Goal: Task Accomplishment & Management: Manage account settings

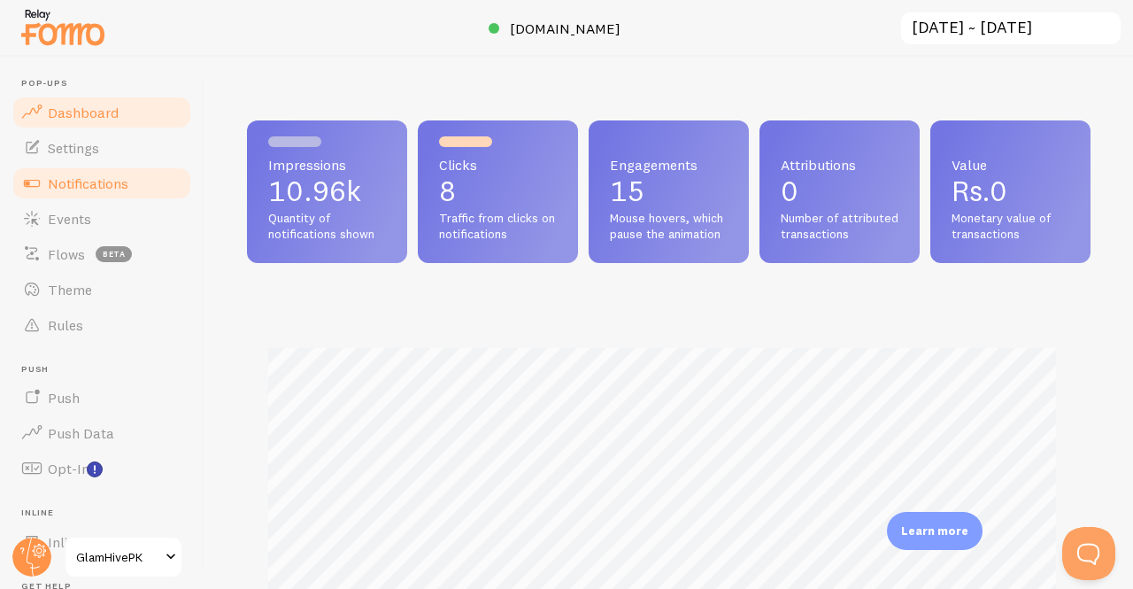
click at [78, 173] on link "Notifications" at bounding box center [102, 182] width 182 height 35
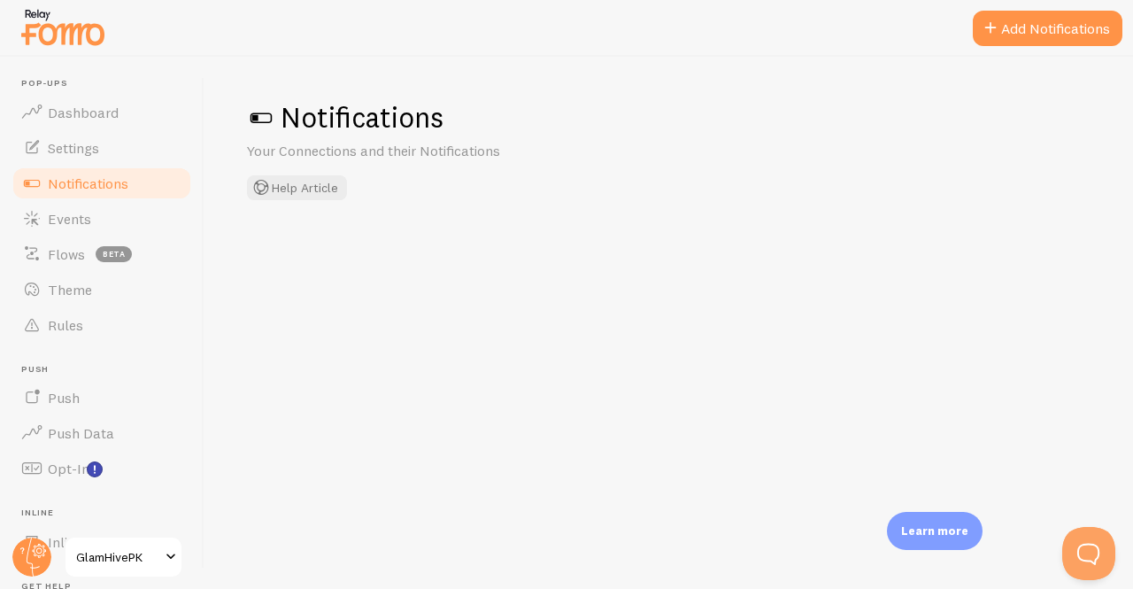
click at [78, 173] on link "Notifications" at bounding box center [102, 182] width 182 height 35
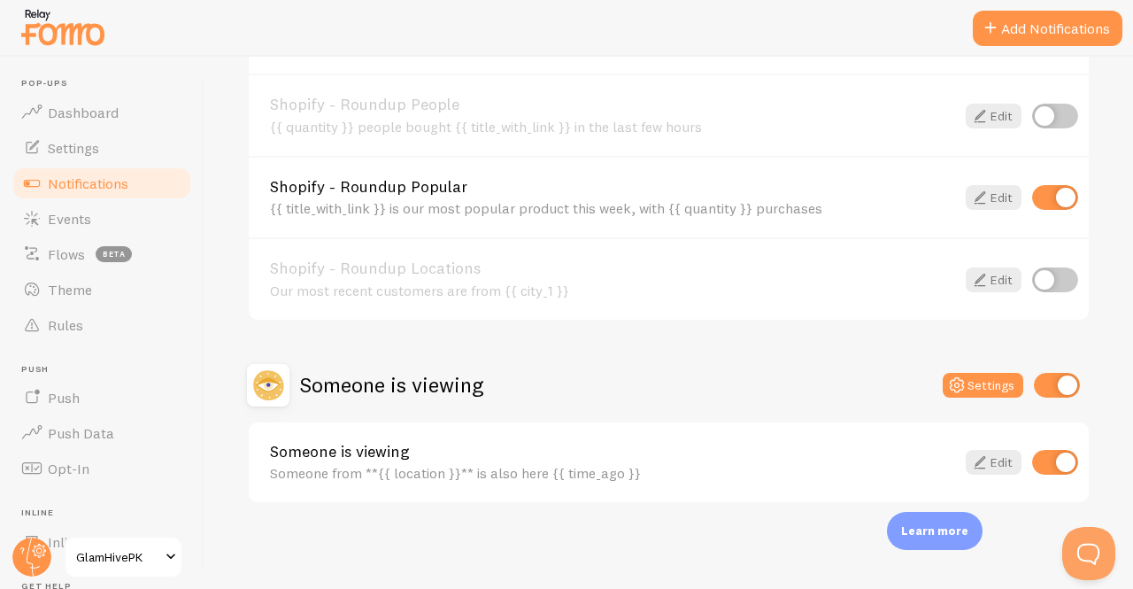
scroll to position [973, 0]
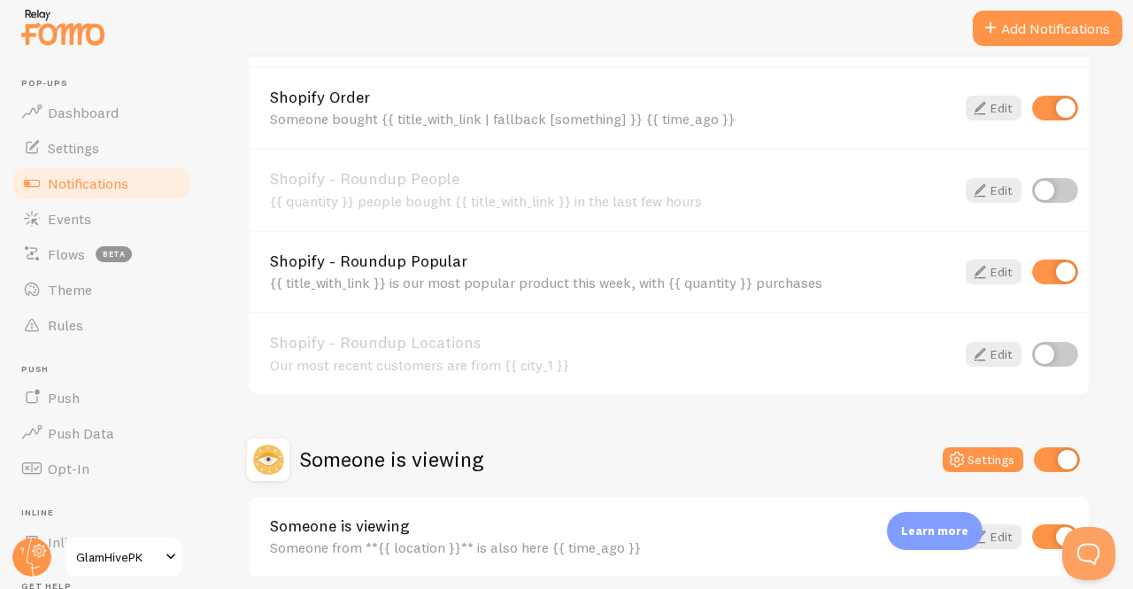
click at [1034, 267] on input "checkbox" at bounding box center [1055, 271] width 46 height 25
checkbox input "true"
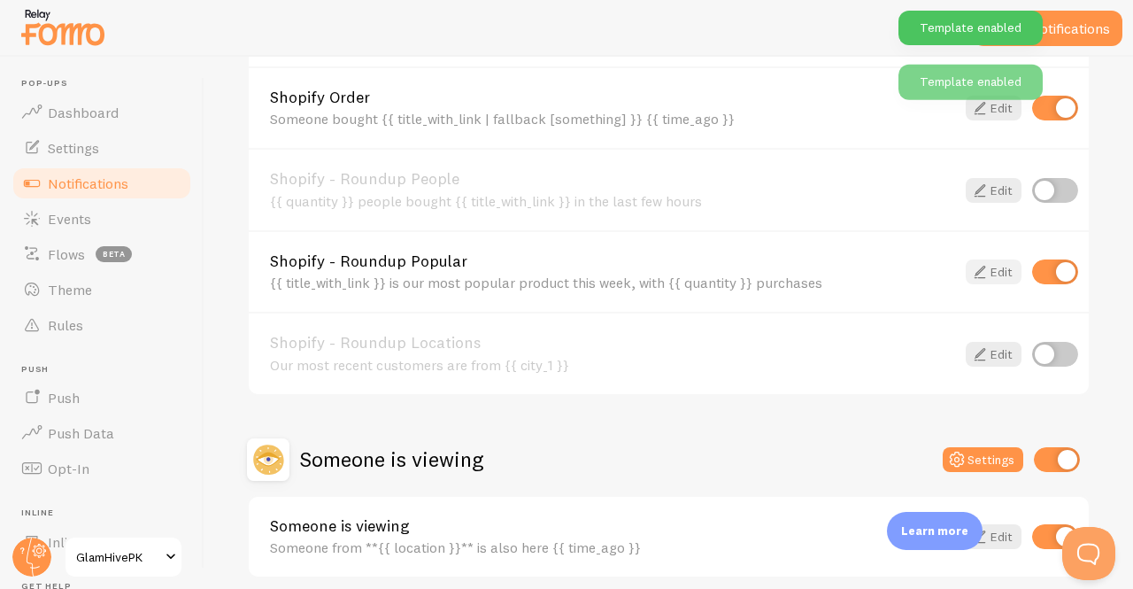
click at [969, 278] on icon at bounding box center [979, 271] width 21 height 21
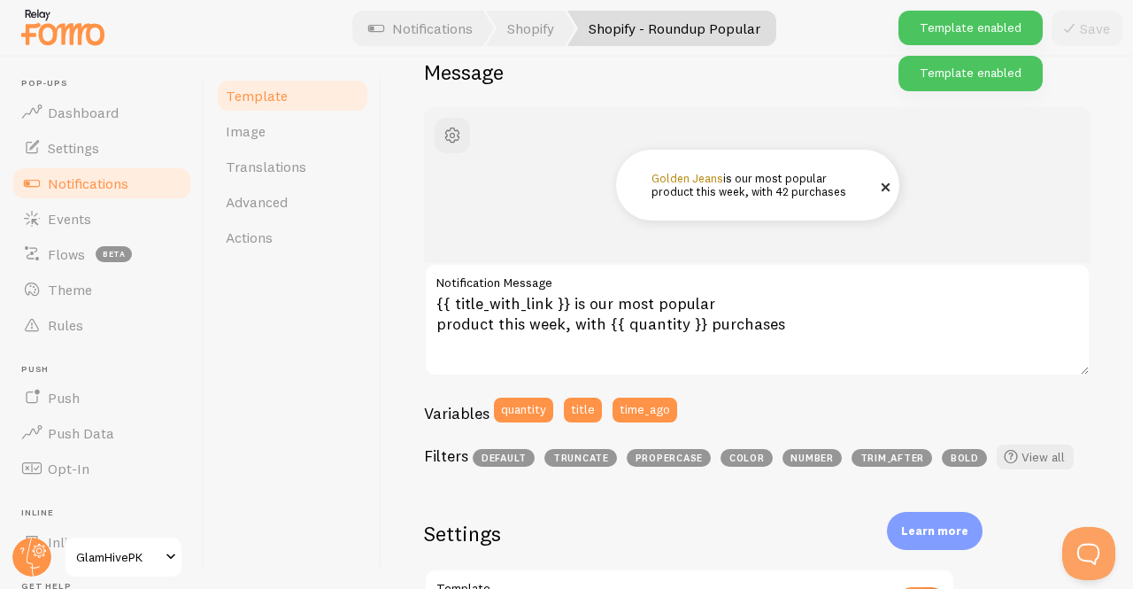
scroll to position [166, 0]
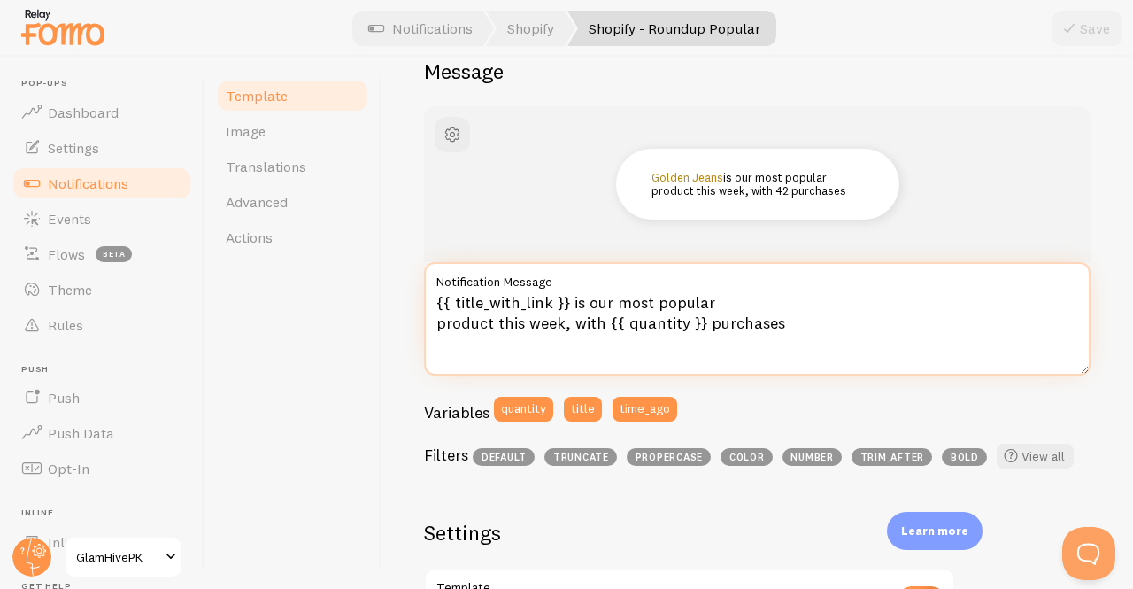
click at [787, 328] on textarea "{{ title_with_link }} is our most popular product this week, with {{ quantity }…" at bounding box center [757, 318] width 666 height 113
drag, startPoint x: 702, startPoint y: 321, endPoint x: 603, endPoint y: 313, distance: 99.4
click at [603, 313] on textarea "{{ title_with_link }} is our most popular product this week, with {{ quantity }…" at bounding box center [757, 318] width 666 height 113
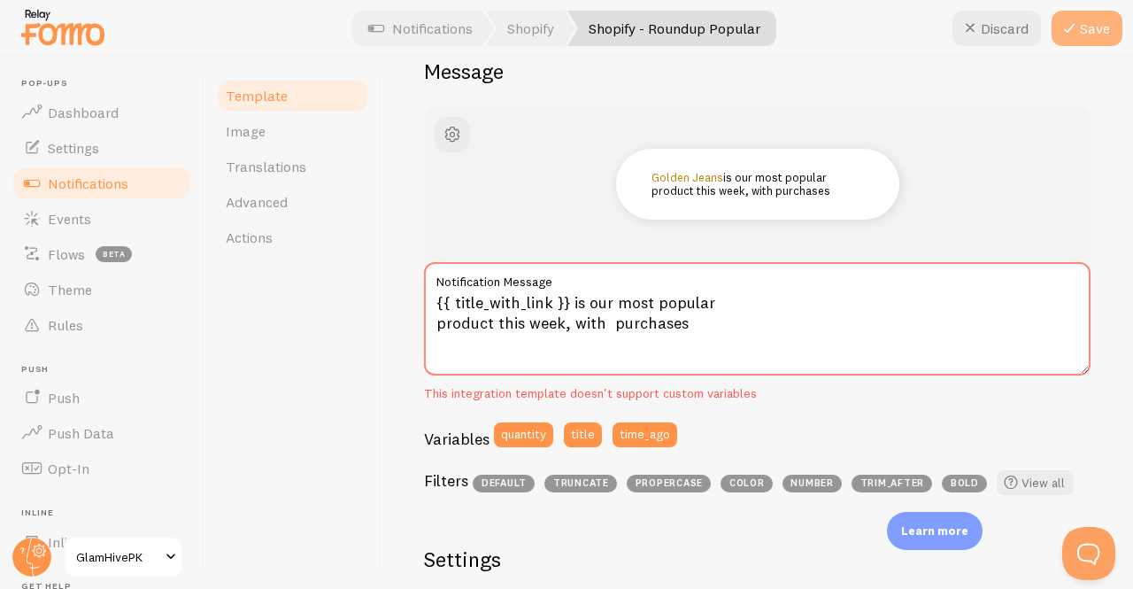
click at [1057, 28] on button "Save" at bounding box center [1086, 28] width 71 height 35
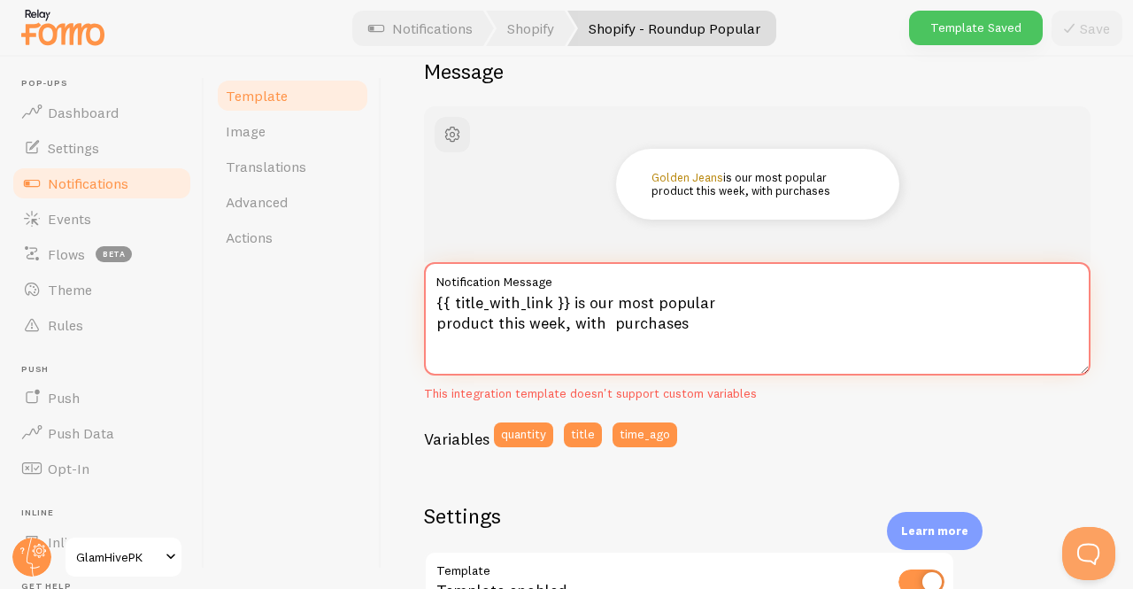
click at [743, 333] on textarea "{{ title_with_link }} is our most popular product this week, with purchases" at bounding box center [757, 318] width 666 height 113
click at [603, 320] on textarea "{{ title_with_link }} is our most popular product this week, with purchases" at bounding box center [757, 318] width 666 height 113
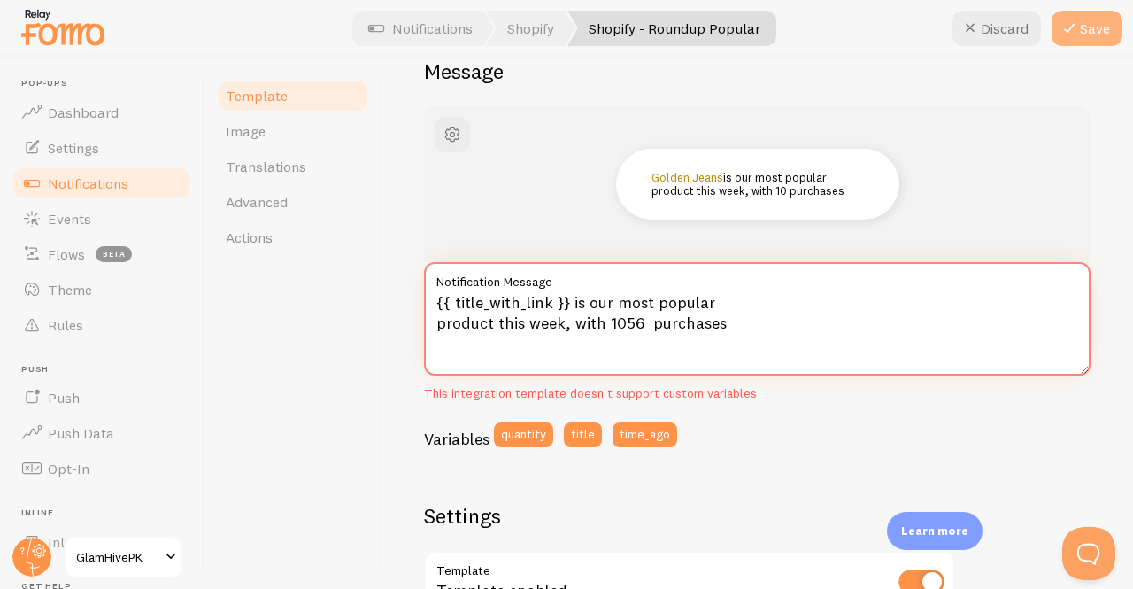
type textarea "{{ title_with_link }} is our most popular product this week, with 1056 purchases"
click at [1070, 30] on icon at bounding box center [1068, 28] width 21 height 21
click at [1091, 25] on button "Save" at bounding box center [1086, 28] width 71 height 35
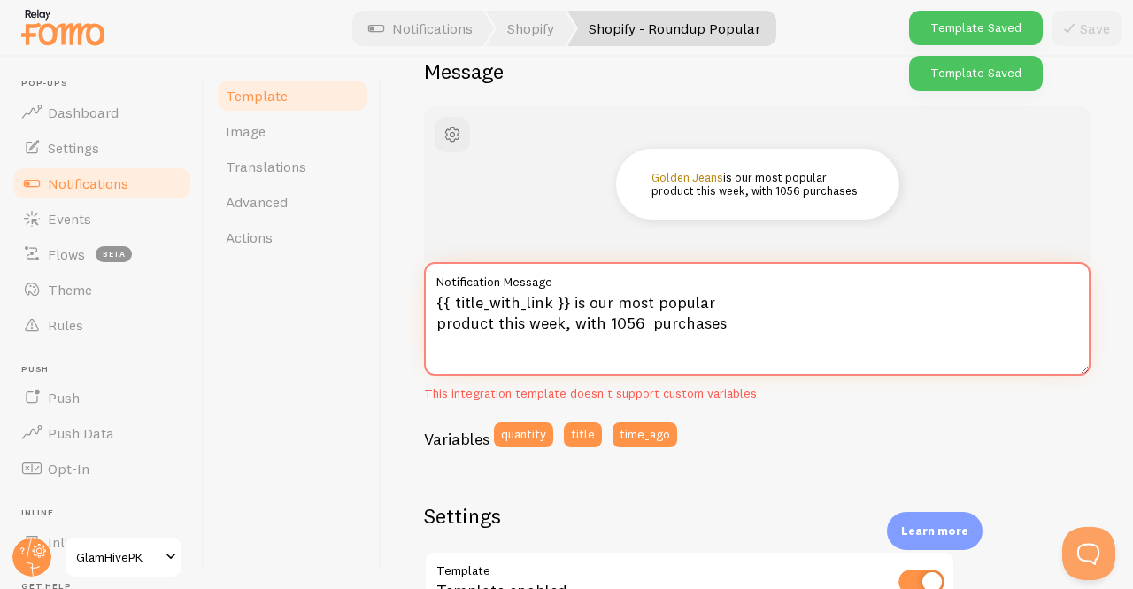
click at [802, 325] on textarea "{{ title_with_link }} is our most popular product this week, with 1056 purchases" at bounding box center [757, 318] width 666 height 113
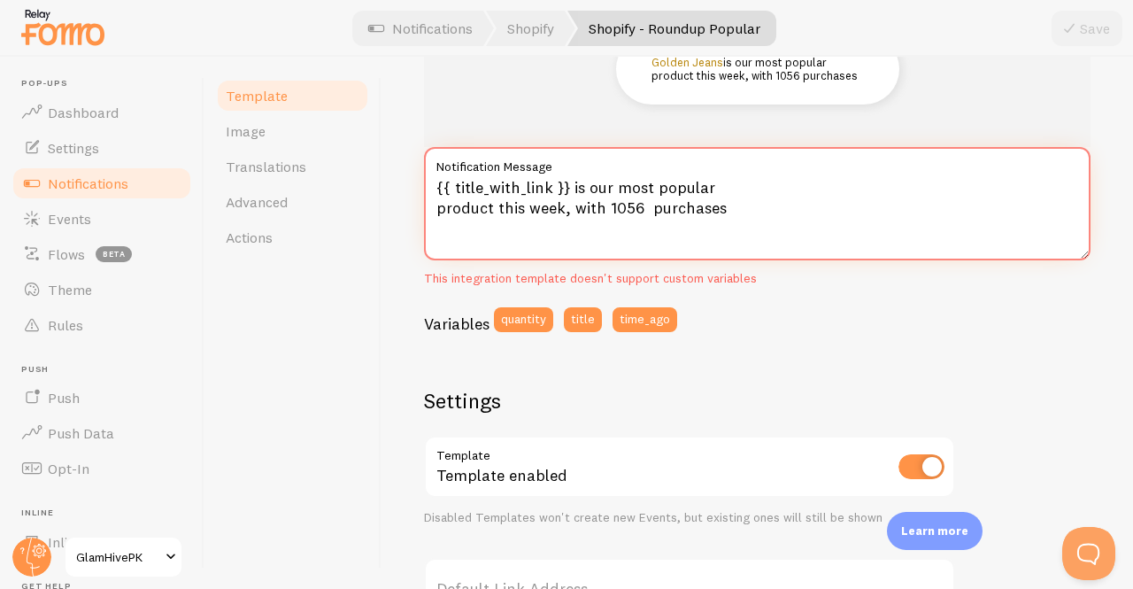
scroll to position [0, 0]
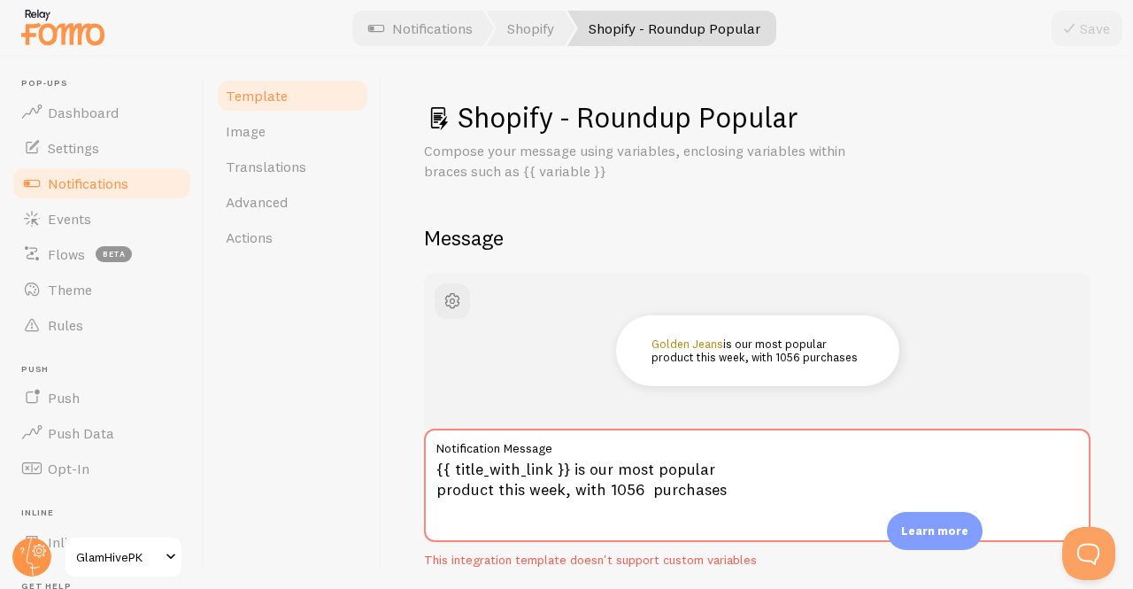
click at [55, 179] on span "Notifications" at bounding box center [88, 183] width 81 height 18
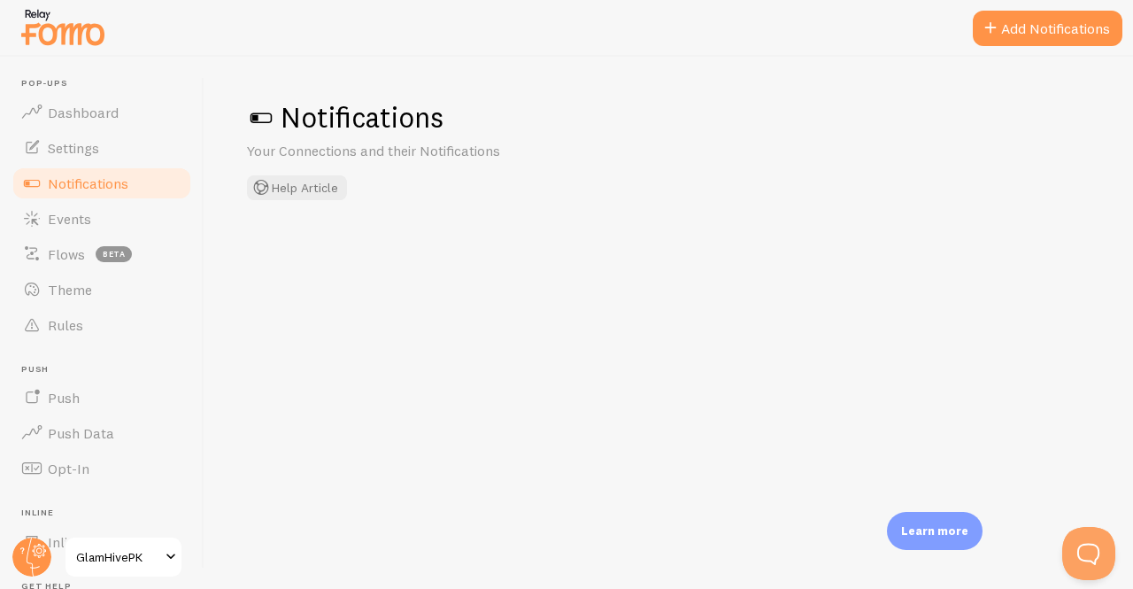
click at [55, 179] on span "Notifications" at bounding box center [88, 183] width 81 height 18
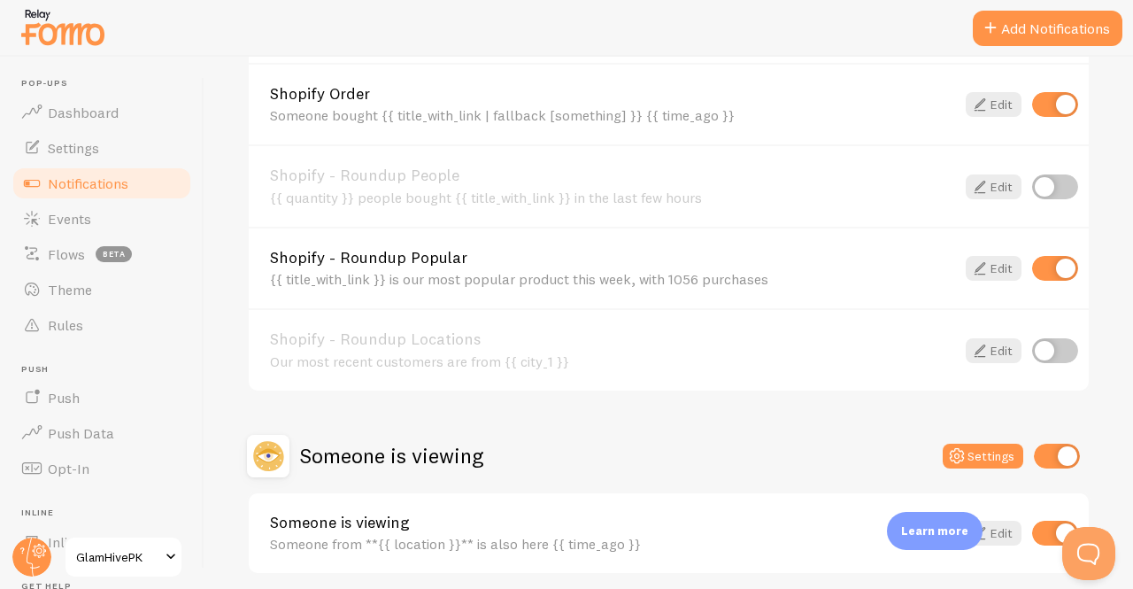
scroll to position [977, 0]
click at [1039, 270] on input "checkbox" at bounding box center [1055, 267] width 46 height 25
checkbox input "false"
